Goal: Register for event/course

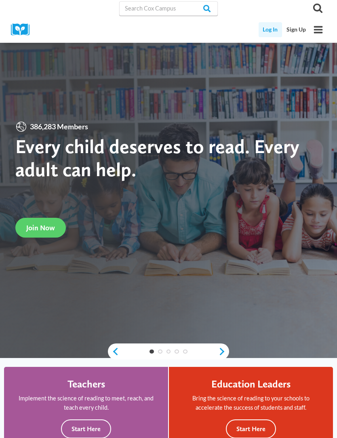
click at [271, 33] on link "Log In" at bounding box center [270, 29] width 24 height 15
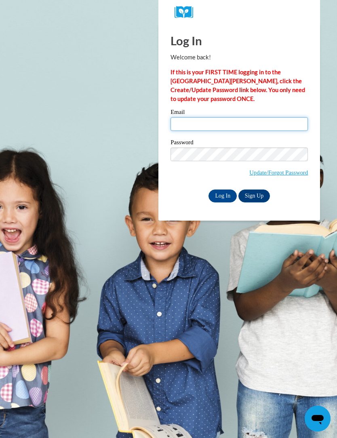
click at [231, 122] on input "Email" at bounding box center [238, 124] width 137 height 14
type input "alisha"
type input "Alisha.2468@hotmail.com"
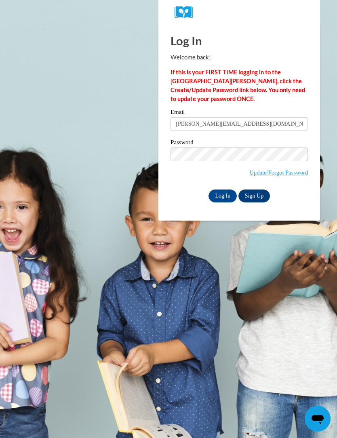
click at [259, 196] on link "Sign Up" at bounding box center [253, 195] width 31 height 13
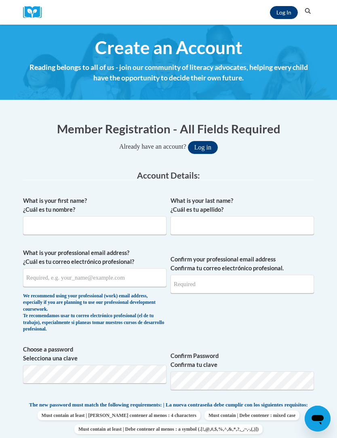
click at [283, 14] on link "Log In" at bounding box center [284, 12] width 28 height 13
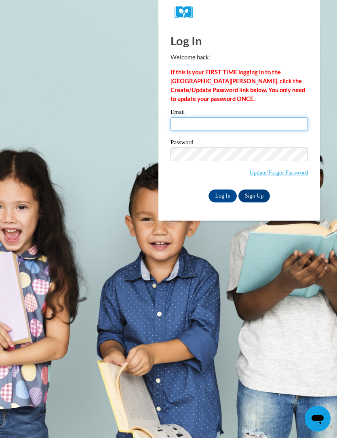
click at [261, 128] on input "Email" at bounding box center [238, 124] width 137 height 14
type input "alisha"
type input "Alisha.2468@hotmail.com"
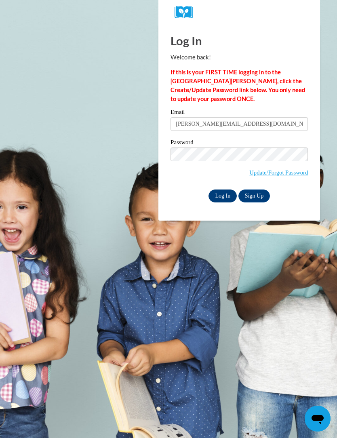
click at [222, 199] on input "Log In" at bounding box center [222, 195] width 28 height 13
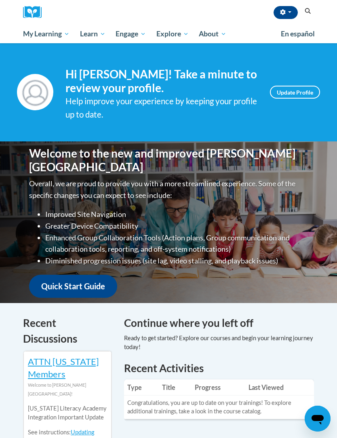
click at [306, 15] on button "Search" at bounding box center [308, 11] width 12 height 10
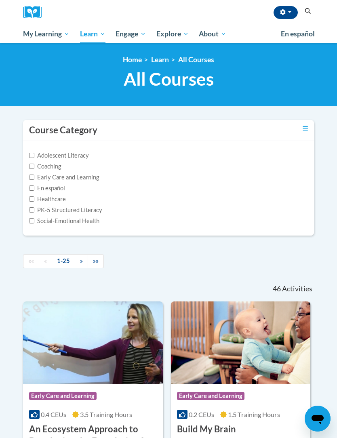
click at [309, 11] on icon "Search" at bounding box center [308, 11] width 6 height 6
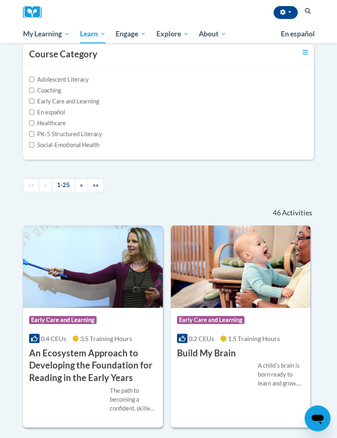
scroll to position [64, 0]
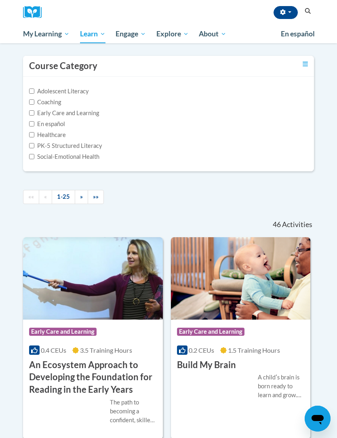
click at [309, 12] on icon "Search" at bounding box center [308, 11] width 6 height 6
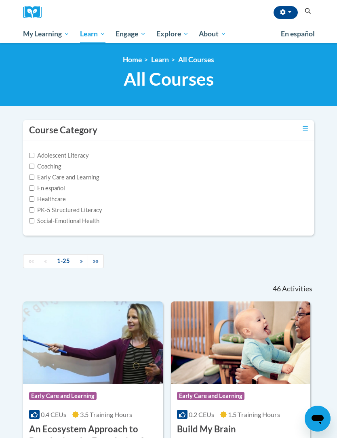
click at [86, 176] on label "Early Care and Learning" at bounding box center [64, 177] width 70 height 9
click at [34, 176] on input "Early Care and Learning" at bounding box center [31, 176] width 5 height 5
checkbox input "true"
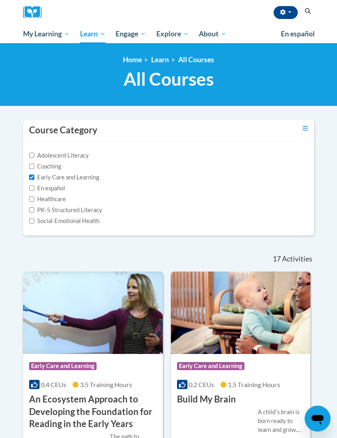
click at [36, 210] on label "PK-5 Structured Literacy" at bounding box center [65, 210] width 73 height 9
click at [34, 210] on input "PK-5 Structured Literacy" at bounding box center [31, 209] width 5 height 5
checkbox input "true"
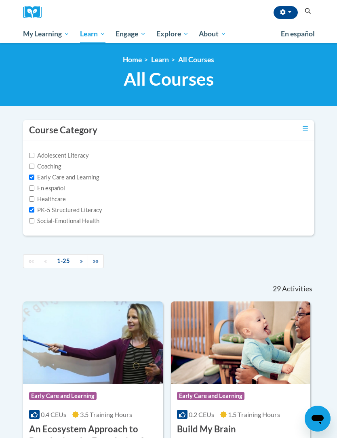
click at [40, 174] on label "Early Care and Learning" at bounding box center [64, 177] width 70 height 9
click at [34, 174] on input "Early Care and Learning" at bounding box center [31, 176] width 5 height 5
checkbox input "false"
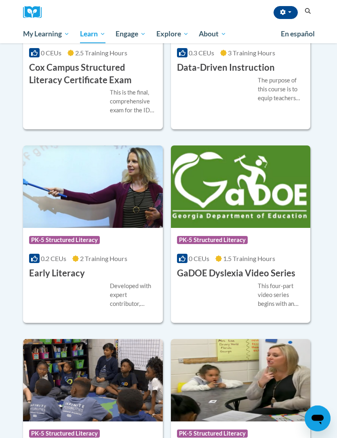
scroll to position [332, 0]
click at [76, 241] on span "PK-5 Structured Literacy" at bounding box center [64, 240] width 71 height 8
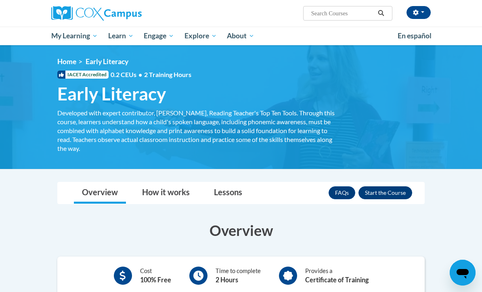
click at [336, 194] on button "Enroll" at bounding box center [386, 193] width 54 height 13
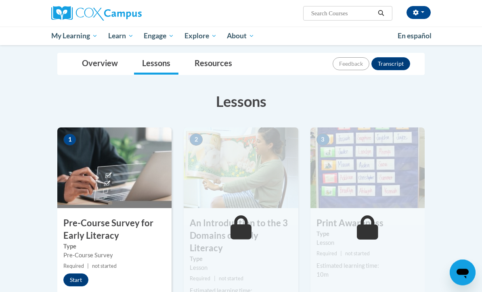
scroll to position [83, 0]
click at [86, 277] on button "Start" at bounding box center [75, 280] width 25 height 13
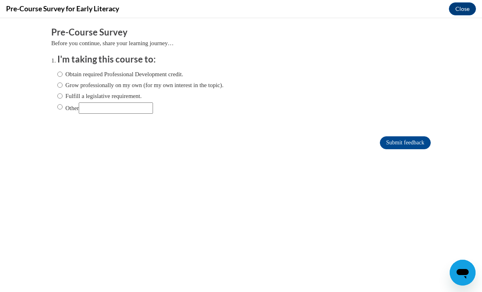
scroll to position [0, 0]
click at [60, 71] on input "Obtain required Professional Development credit." at bounding box center [59, 74] width 5 height 9
radio input "true"
click at [419, 143] on input "Submit feedback" at bounding box center [405, 142] width 51 height 13
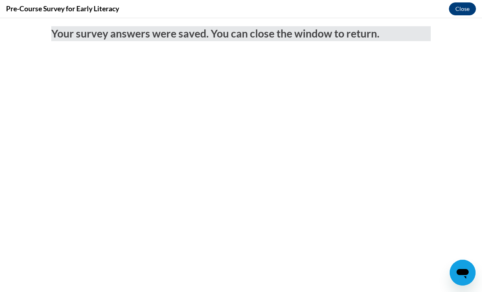
click at [464, 10] on button "Close" at bounding box center [462, 8] width 27 height 13
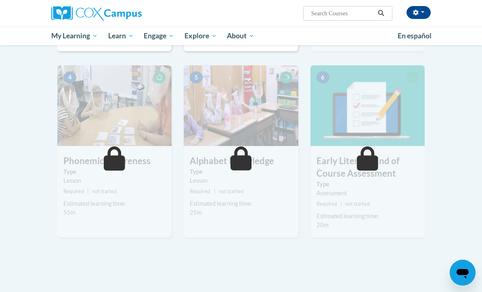
scroll to position [360, 0]
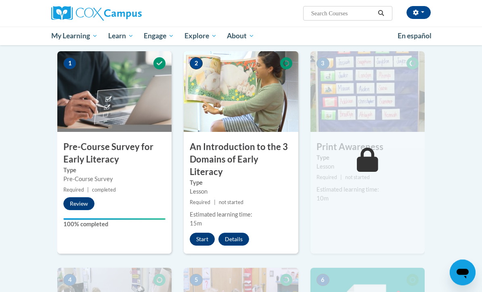
click at [201, 233] on button "Start" at bounding box center [202, 239] width 25 height 13
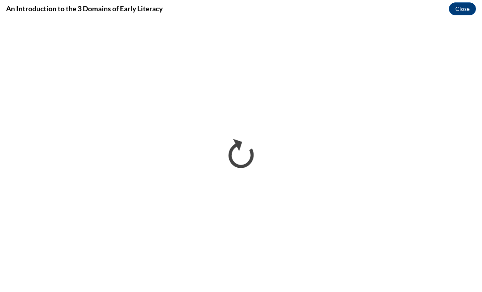
scroll to position [0, 0]
